Goal: Information Seeking & Learning: Check status

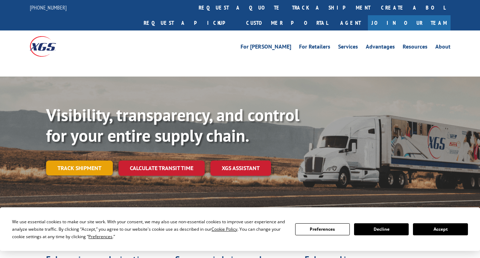
click at [70, 161] on link "Track shipment" at bounding box center [79, 168] width 67 height 15
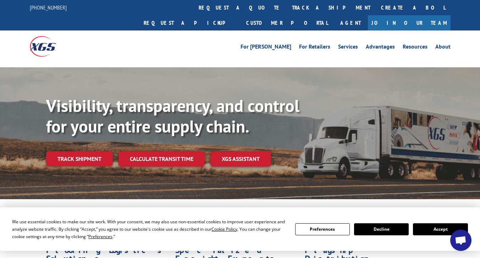
click at [431, 232] on button "Accept" at bounding box center [440, 230] width 55 height 12
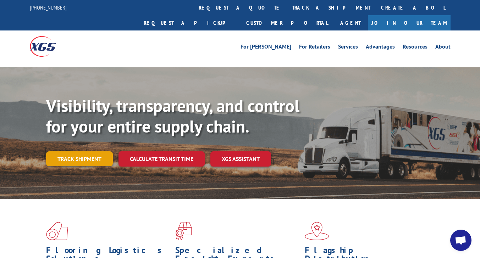
click at [78, 152] on link "Track shipment" at bounding box center [79, 159] width 67 height 15
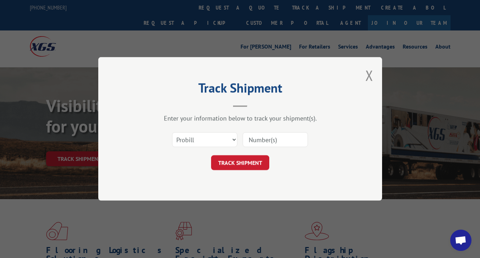
click at [259, 137] on input at bounding box center [275, 140] width 65 height 15
drag, startPoint x: 259, startPoint y: 137, endPoint x: 249, endPoint y: 141, distance: 9.9
paste input "17156720"
type input "17156720"
click at [229, 165] on button "TRACK SHIPMENT" at bounding box center [240, 163] width 58 height 15
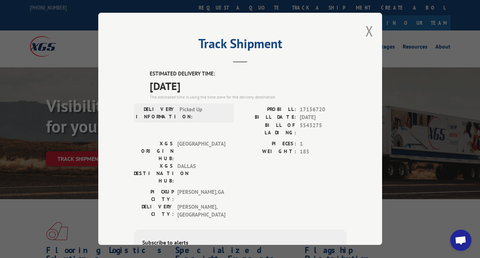
click at [273, 188] on div "PICKUP CITY: [GEOGRAPHIC_DATA] , [GEOGRAPHIC_DATA] DELIVERY CITY: [GEOGRAPHIC_D…" at bounding box center [240, 205] width 213 height 34
click at [369, 28] on button "Close modal" at bounding box center [370, 31] width 8 height 19
